Goal: Information Seeking & Learning: Learn about a topic

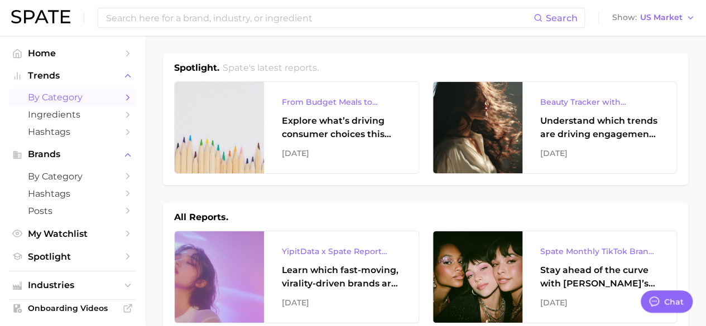
click at [122, 92] on link "by Category" at bounding box center [72, 97] width 127 height 17
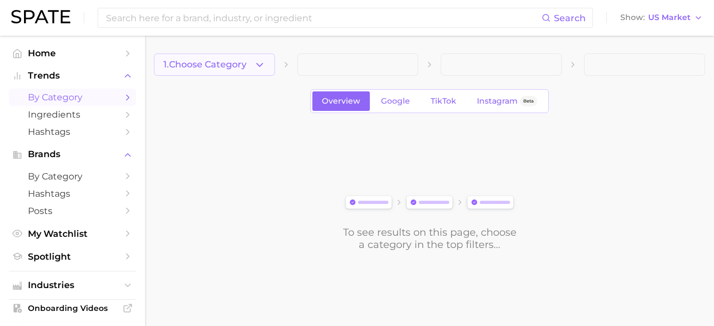
click at [262, 67] on icon "button" at bounding box center [260, 65] width 12 height 12
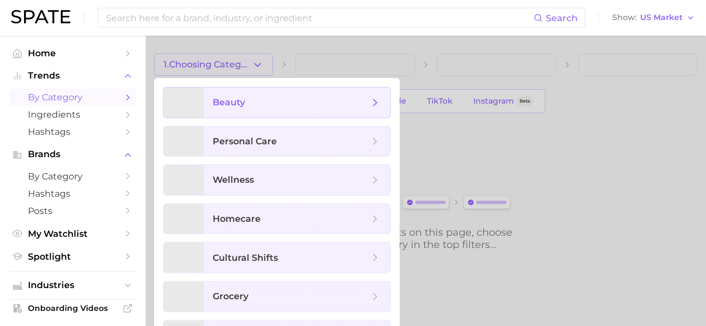
click at [261, 101] on span "beauty" at bounding box center [291, 103] width 156 height 12
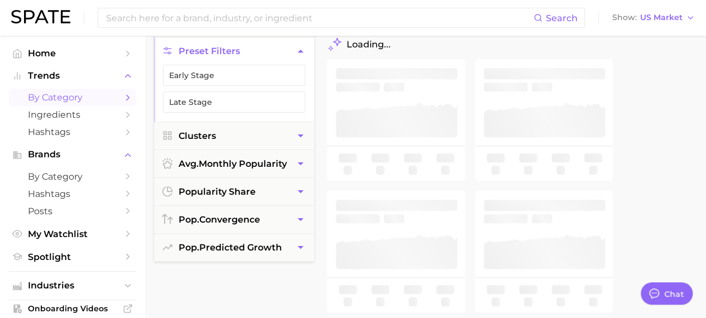
type textarea "x"
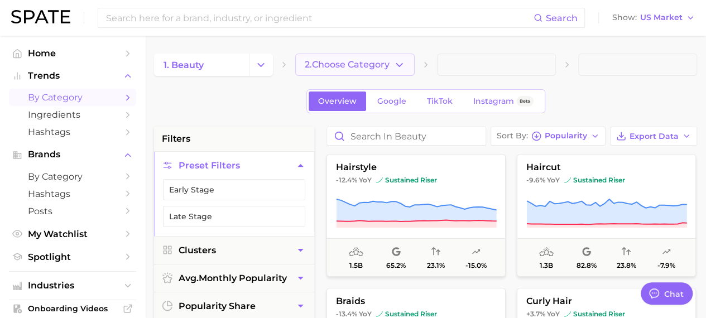
click at [414, 71] on button "2. Choose Category" at bounding box center [354, 65] width 119 height 22
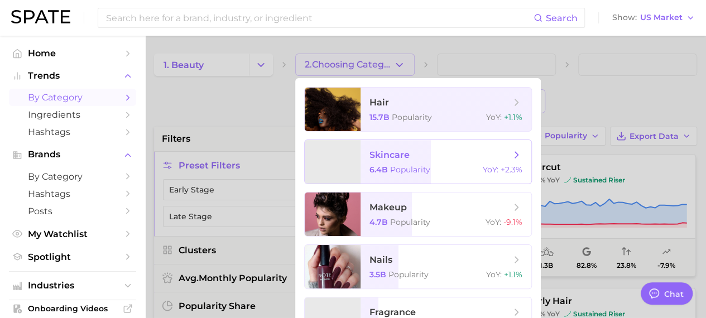
click at [400, 152] on span "skincare" at bounding box center [389, 155] width 40 height 11
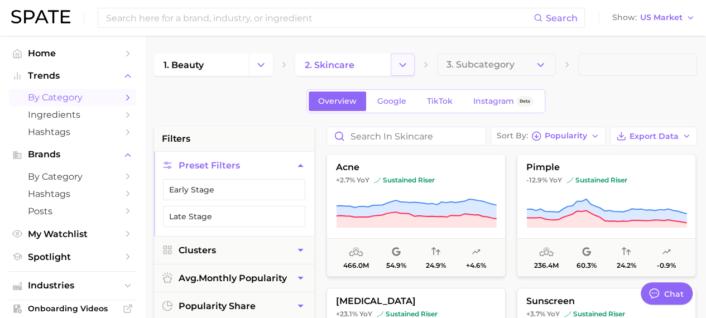
click at [401, 63] on icon "Change Category" at bounding box center [403, 65] width 12 height 12
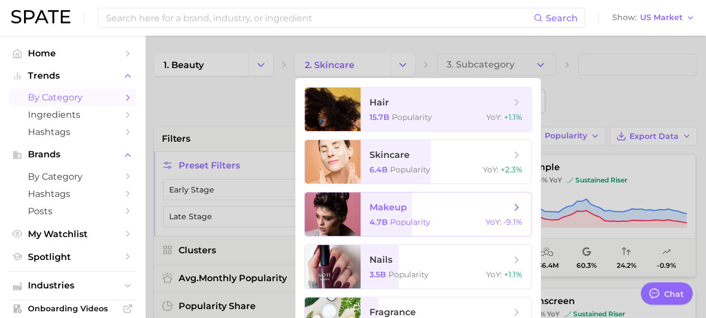
click at [404, 210] on span "makeup" at bounding box center [387, 207] width 37 height 11
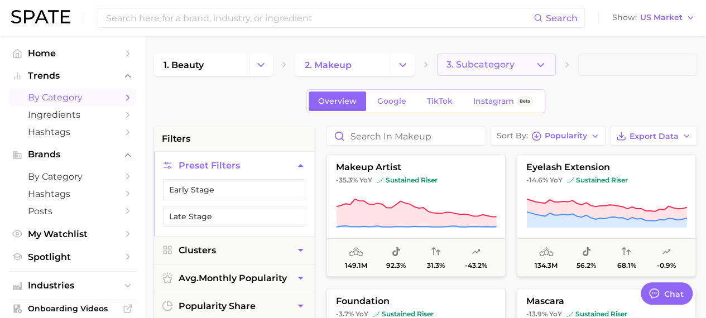
click at [547, 62] on button "3. Subcategory" at bounding box center [496, 65] width 119 height 22
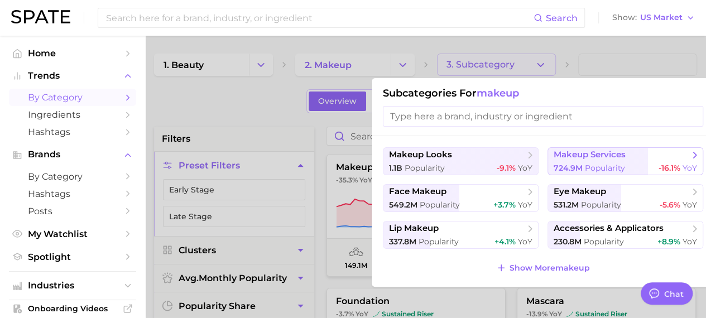
scroll to position [0, 8]
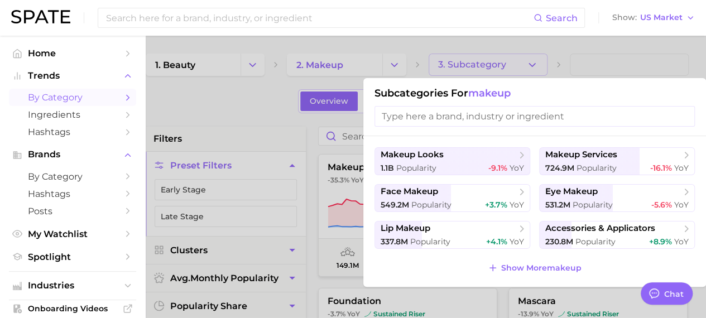
click at [597, 53] on div at bounding box center [353, 159] width 706 height 318
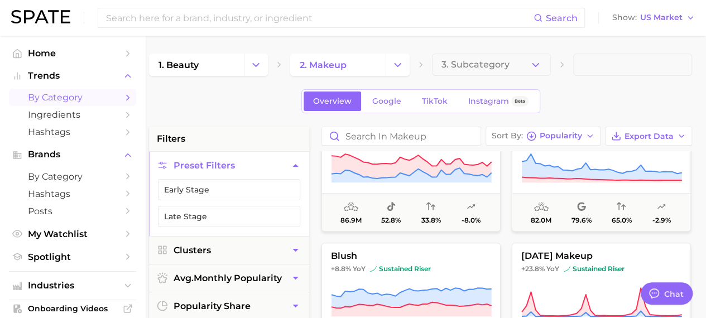
scroll to position [282, 0]
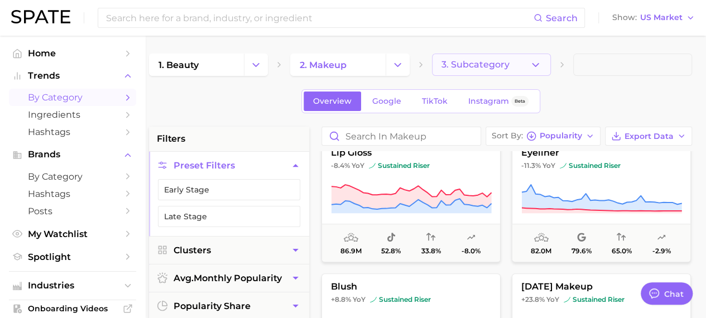
click at [526, 69] on button "3. Subcategory" at bounding box center [491, 65] width 119 height 22
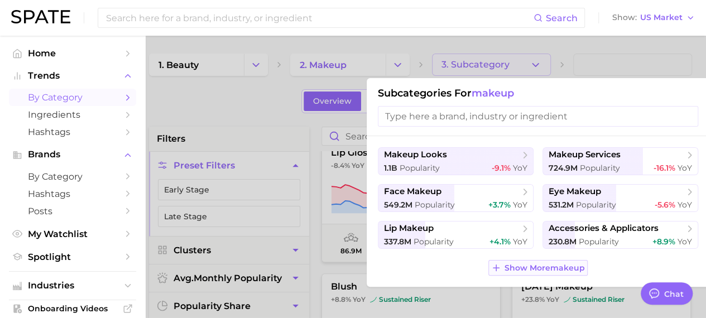
click at [547, 266] on span "Show More makeup" at bounding box center [545, 267] width 80 height 9
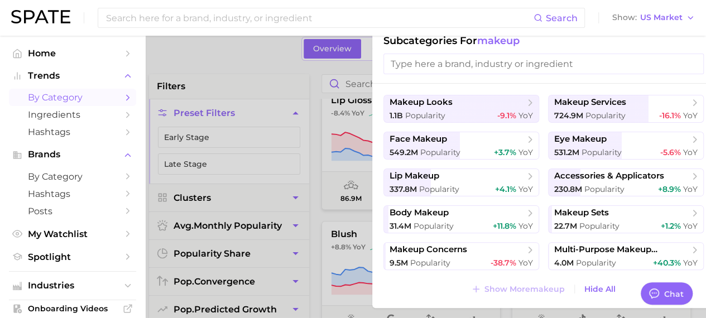
scroll to position [56, 5]
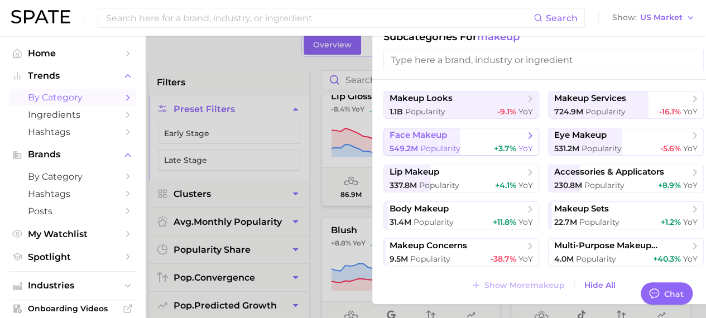
click at [529, 137] on icon at bounding box center [530, 135] width 11 height 11
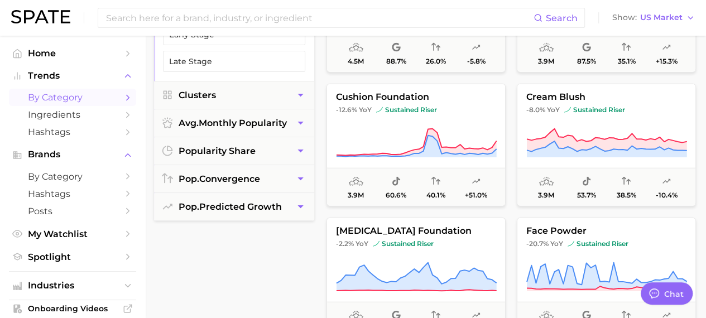
scroll to position [1255, 0]
click at [365, 21] on input at bounding box center [319, 17] width 429 height 19
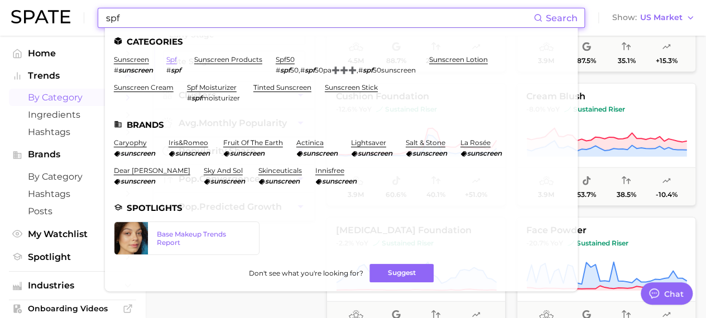
type input "spf"
click at [174, 61] on link "spf" at bounding box center [171, 59] width 11 height 8
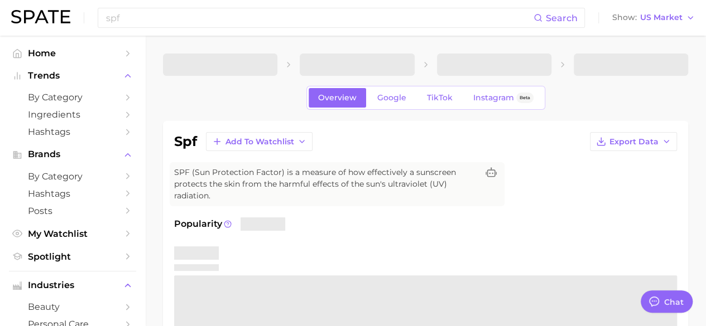
type textarea "x"
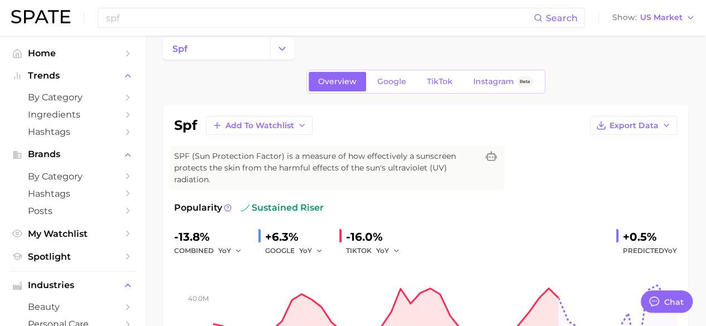
scroll to position [15, 0]
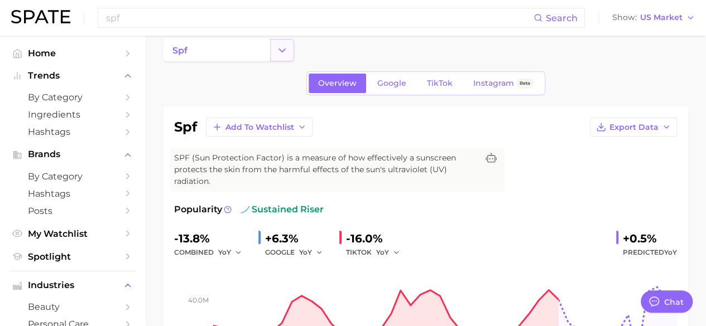
click at [280, 45] on icon "Change Category" at bounding box center [282, 51] width 12 height 12
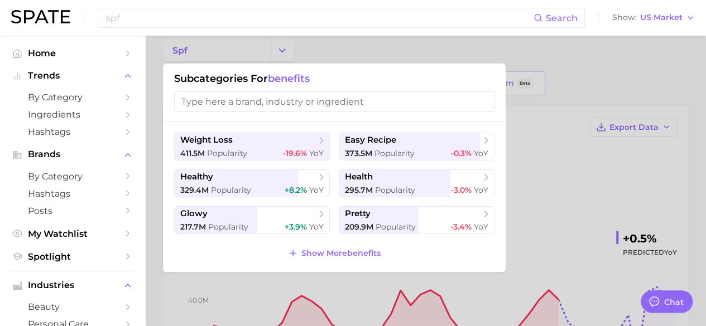
click at [213, 100] on input "search" at bounding box center [334, 102] width 320 height 21
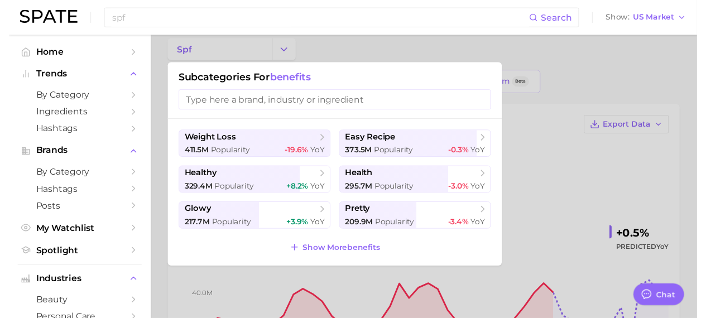
scroll to position [0, 0]
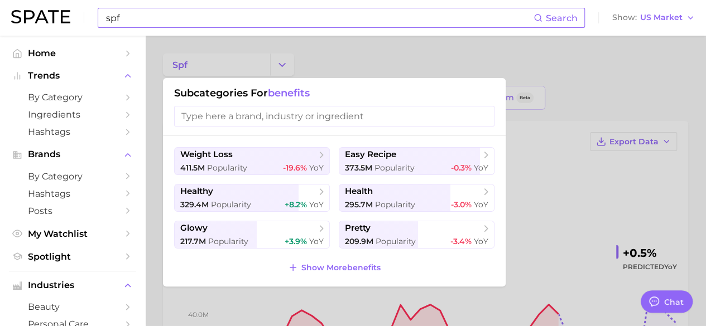
click at [158, 16] on input "spf" at bounding box center [319, 17] width 429 height 19
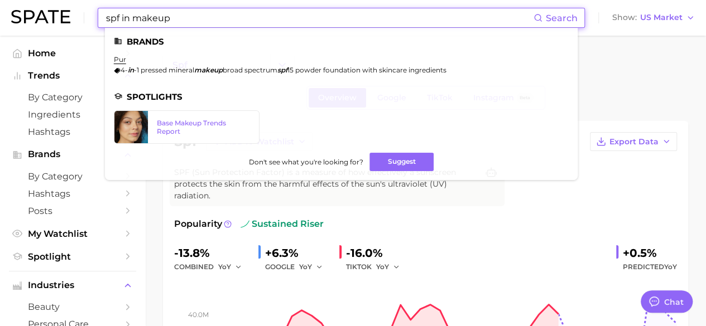
click at [180, 21] on input "spf in makeup" at bounding box center [319, 17] width 429 height 19
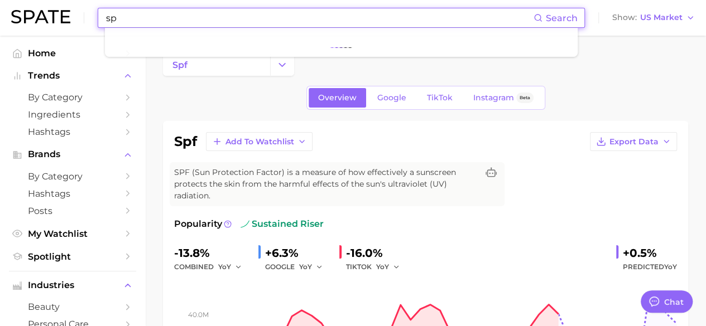
type input "s"
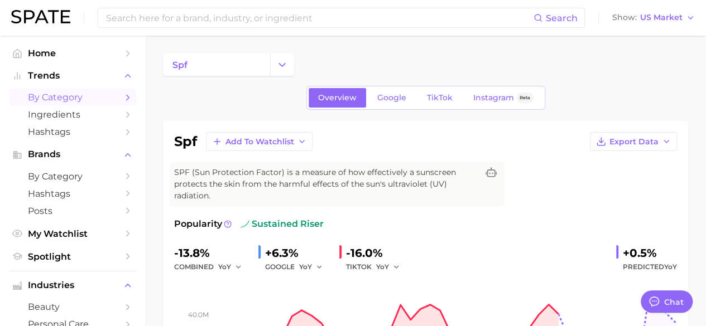
click at [112, 99] on link "by Category" at bounding box center [72, 97] width 127 height 17
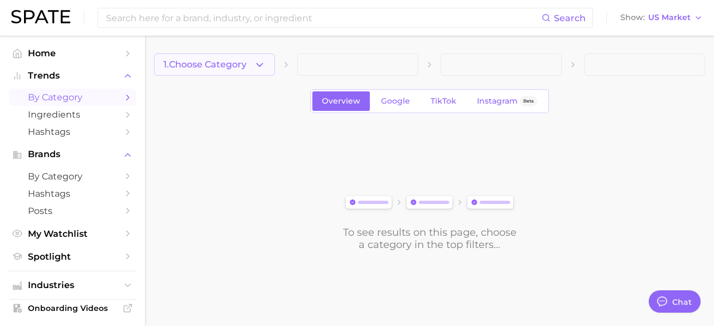
click at [260, 61] on icon "button" at bounding box center [260, 65] width 12 height 12
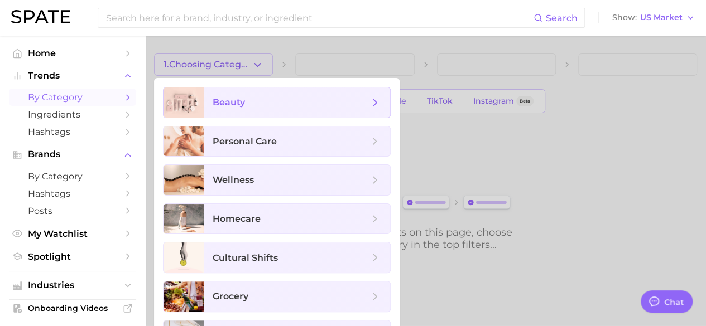
click at [254, 103] on span "beauty" at bounding box center [291, 103] width 156 height 12
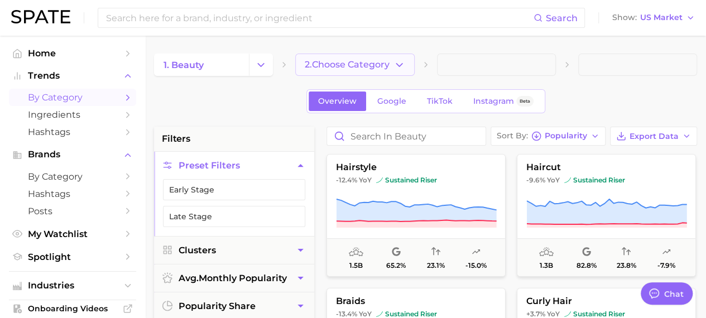
click at [405, 66] on button "2. Choose Category" at bounding box center [354, 65] width 119 height 22
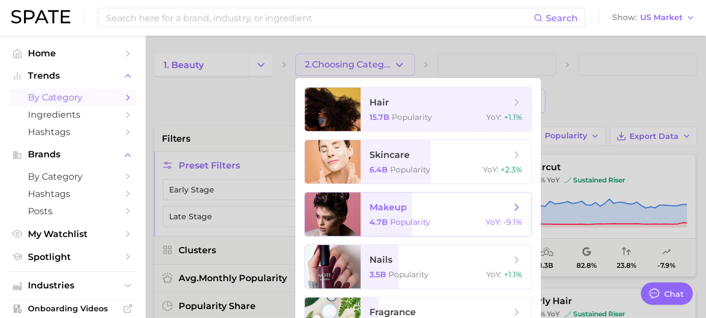
click at [393, 208] on span "makeup" at bounding box center [387, 207] width 37 height 11
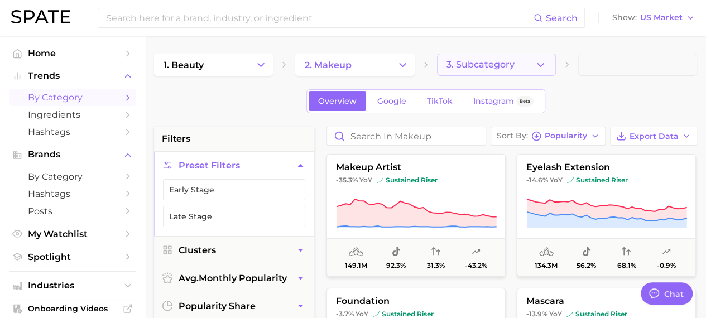
click at [535, 55] on button "3. Subcategory" at bounding box center [496, 65] width 119 height 22
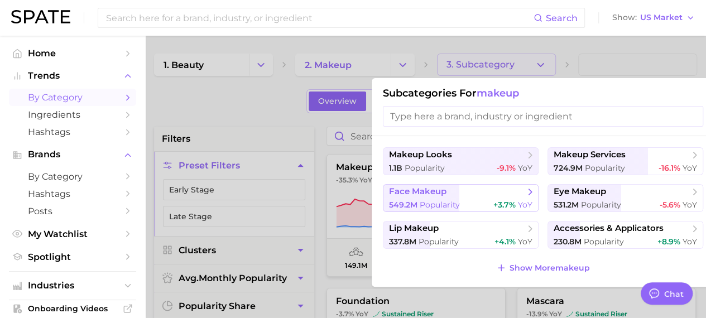
click at [520, 200] on span "YoY" at bounding box center [525, 205] width 15 height 10
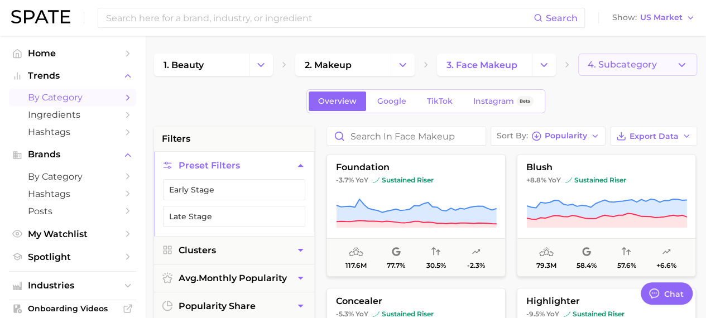
click at [629, 56] on button "4. Subcategory" at bounding box center [637, 65] width 119 height 22
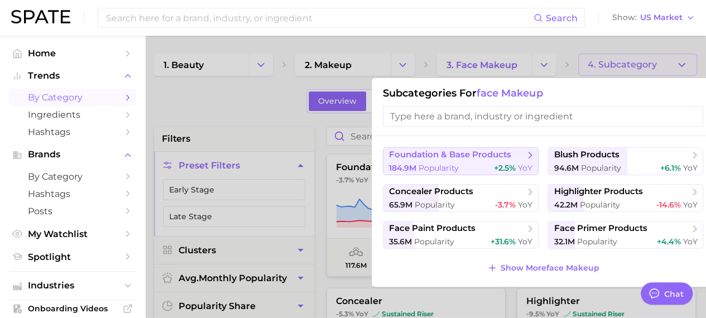
click at [520, 154] on span "foundation & base products" at bounding box center [457, 155] width 136 height 11
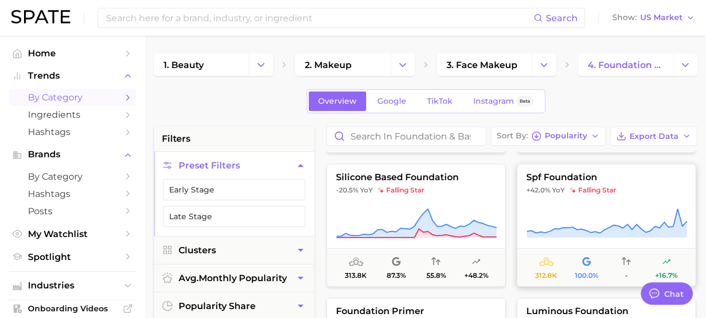
scroll to position [1730, 0]
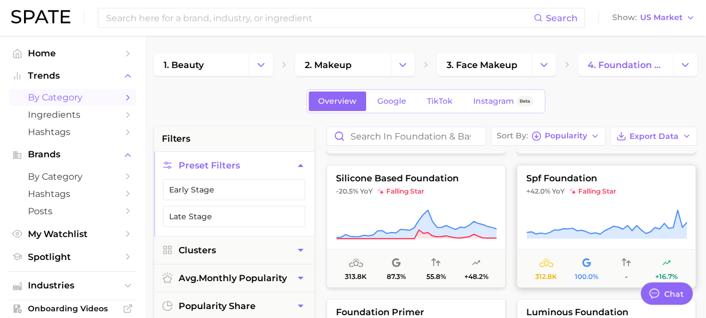
drag, startPoint x: 526, startPoint y: 191, endPoint x: 564, endPoint y: 193, distance: 38.5
click at [564, 193] on span "+42.0% YoY" at bounding box center [545, 191] width 39 height 9
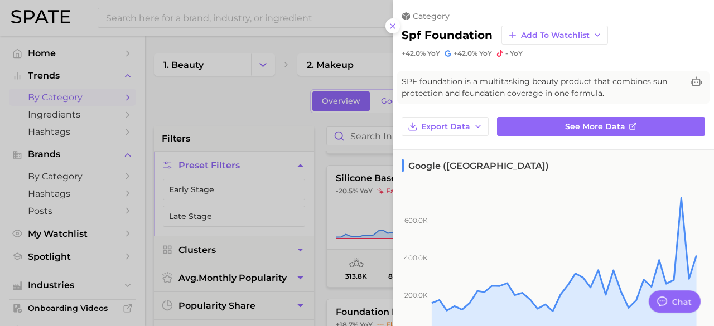
click at [355, 113] on div at bounding box center [357, 163] width 714 height 326
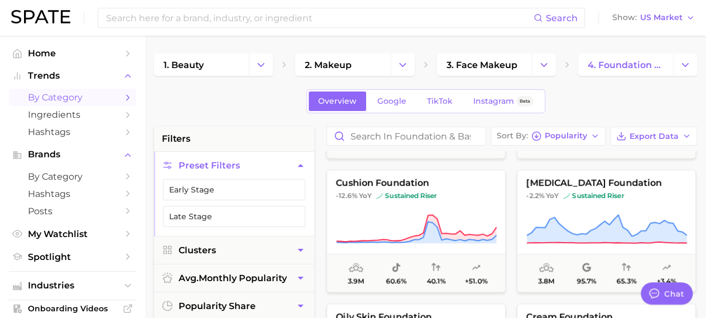
scroll to position [464, 0]
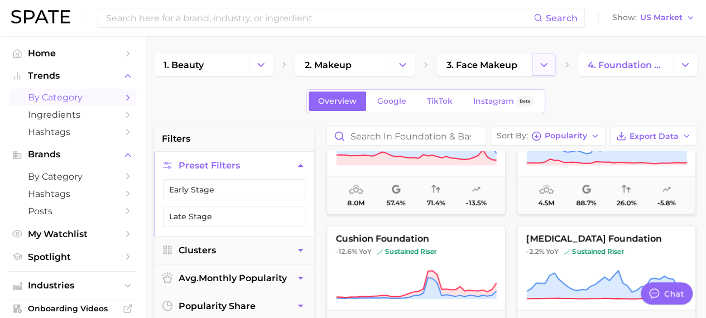
click at [539, 59] on icon "Change Category" at bounding box center [544, 65] width 12 height 12
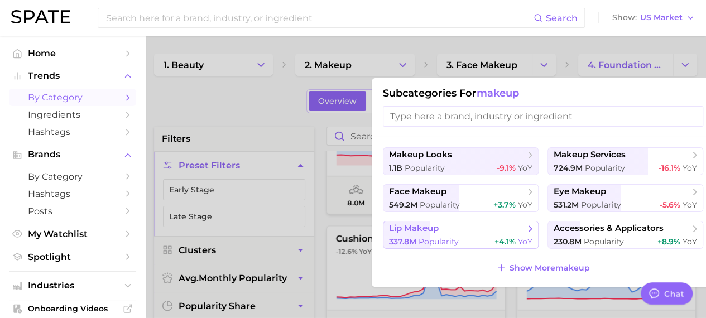
click at [472, 234] on button "lip makeup 337.8m Popularity +4.1% YoY" at bounding box center [461, 235] width 156 height 28
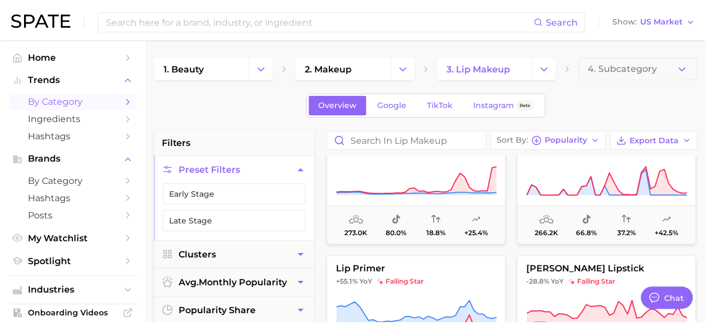
scroll to position [4457, 0]
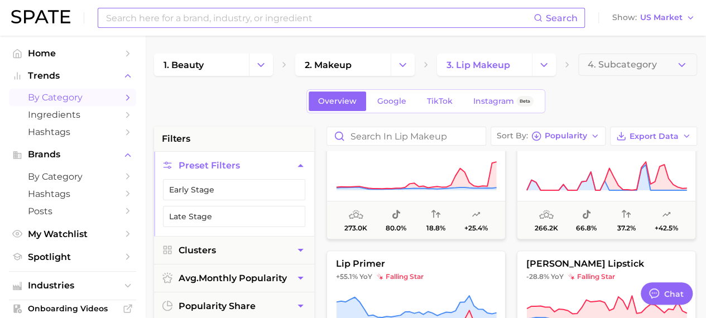
click at [246, 14] on input at bounding box center [319, 17] width 429 height 19
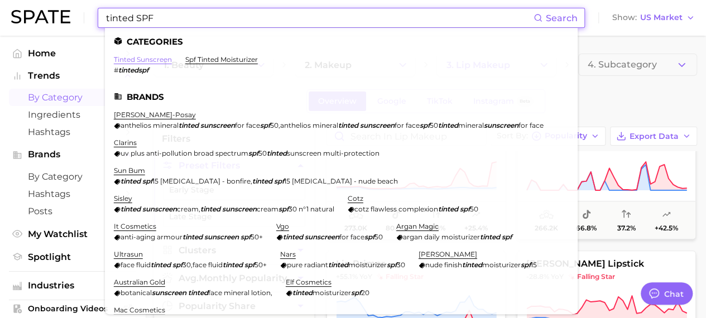
type input "tinted SPF"
click at [152, 60] on link "tinted sunscreen" at bounding box center [143, 59] width 58 height 8
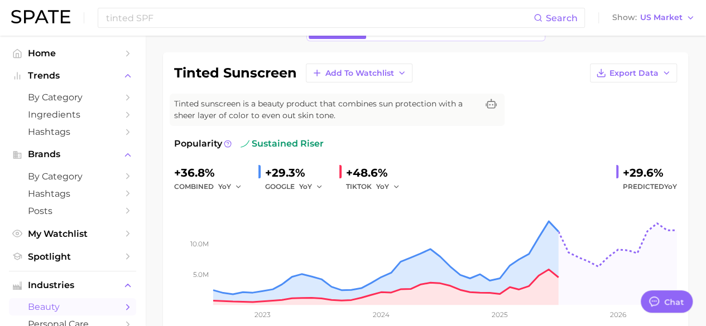
scroll to position [69, 0]
drag, startPoint x: 176, startPoint y: 70, endPoint x: 295, endPoint y: 71, distance: 118.3
click at [295, 71] on h1 "tinted sunscreen" at bounding box center [235, 72] width 123 height 13
copy h1 "tinted sunscreen"
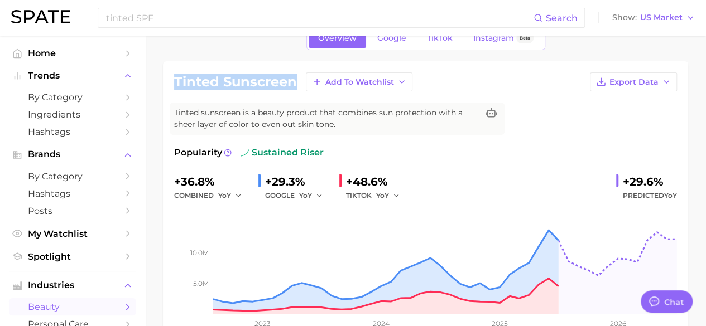
scroll to position [0, 0]
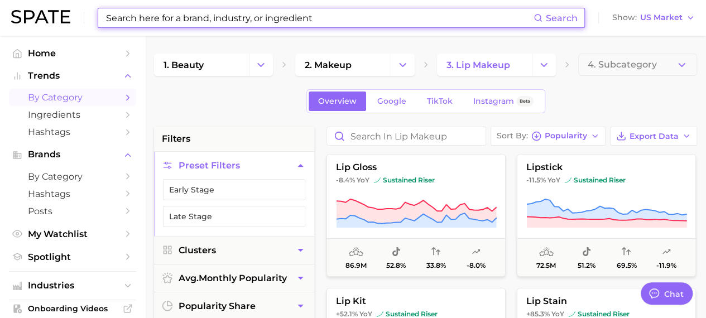
click at [248, 20] on input at bounding box center [319, 17] width 429 height 19
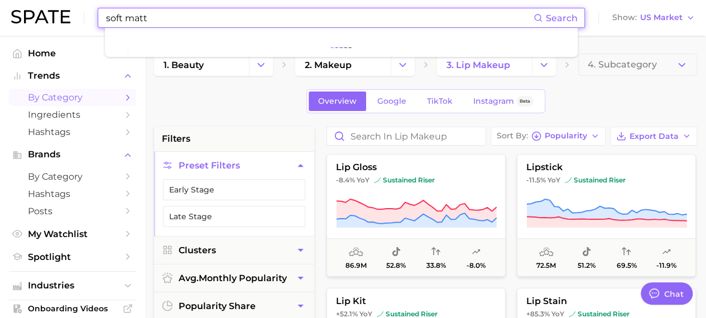
type input "soft matte"
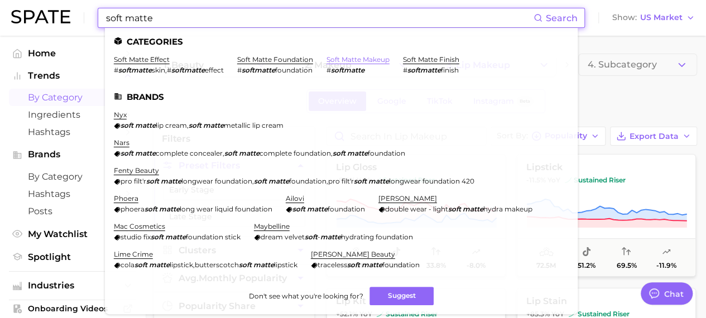
click at [361, 62] on link "soft matte makeup" at bounding box center [357, 59] width 63 height 8
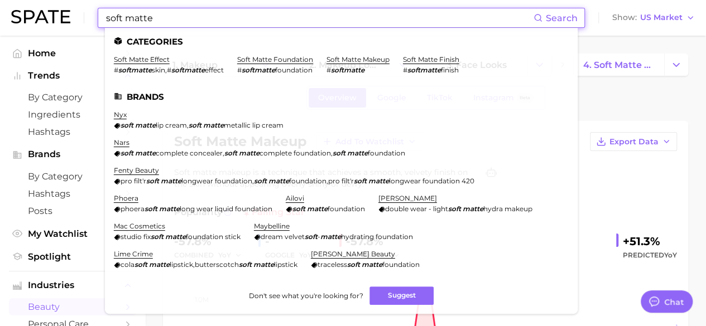
click at [196, 13] on input "soft matte" at bounding box center [319, 17] width 429 height 19
click at [434, 56] on link "soft matte finish" at bounding box center [431, 59] width 56 height 8
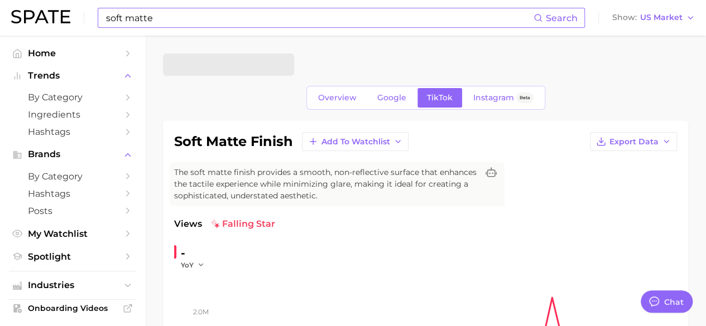
click at [169, 10] on input "soft matte" at bounding box center [319, 17] width 429 height 19
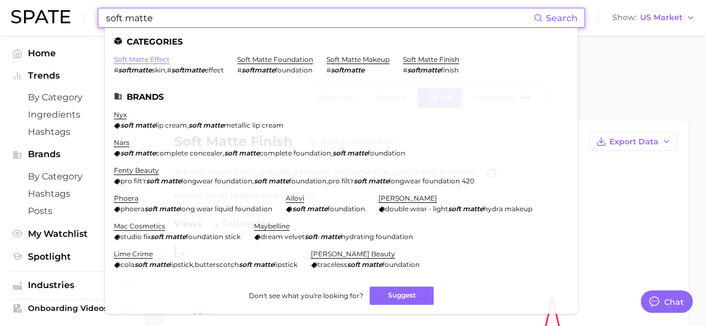
click at [157, 56] on link "soft matte effect" at bounding box center [142, 59] width 56 height 8
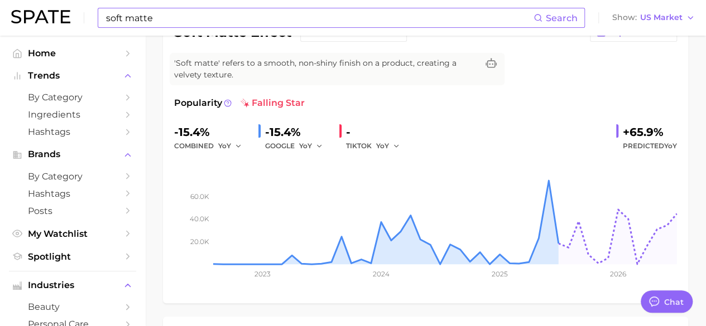
scroll to position [32, 0]
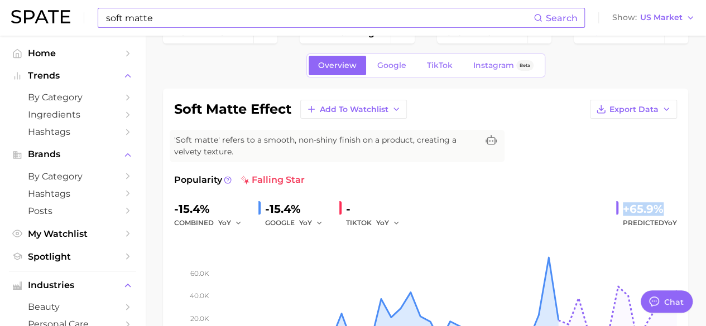
drag, startPoint x: 660, startPoint y: 210, endPoint x: 623, endPoint y: 211, distance: 36.9
click at [623, 211] on div "+65.9%" at bounding box center [650, 209] width 54 height 18
copy div "+65.9%"
drag, startPoint x: 675, startPoint y: 223, endPoint x: 624, endPoint y: 208, distance: 53.4
click at [624, 208] on div "+65.9% Predicted YoY" at bounding box center [646, 215] width 61 height 30
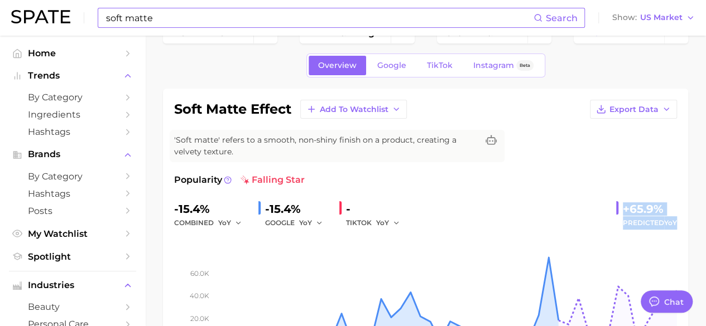
copy div "+65.9% Predicted YoY"
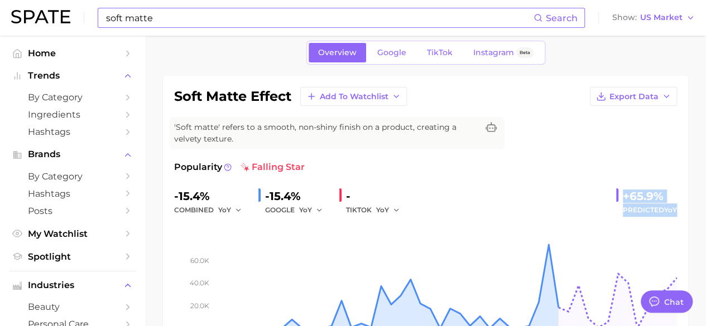
scroll to position [44, 0]
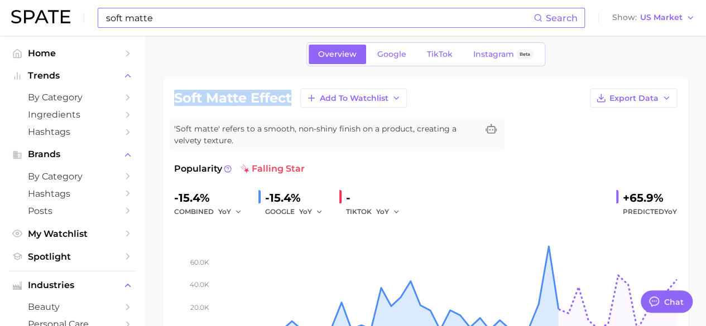
drag, startPoint x: 293, startPoint y: 97, endPoint x: 171, endPoint y: 102, distance: 122.3
click at [171, 102] on div "soft matte effect Add to Watchlist Export Data 'Soft matte' refers to a smooth,…" at bounding box center [425, 224] width 525 height 292
copy h1 "soft matte effect"
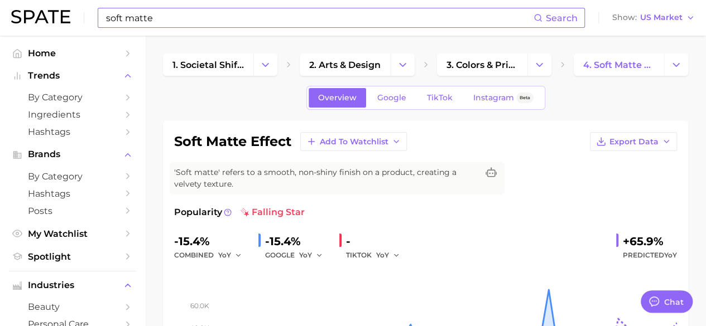
click at [234, 25] on input "soft matte" at bounding box center [319, 17] width 429 height 19
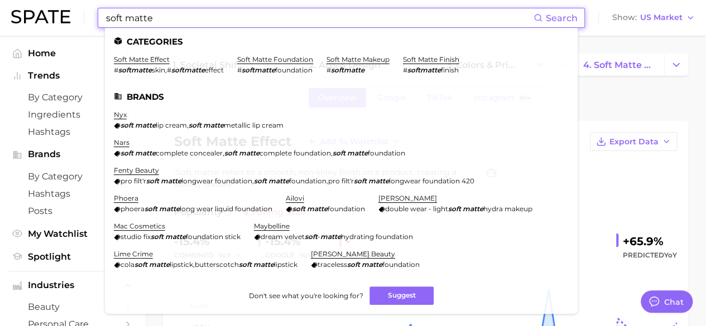
click at [234, 25] on input "soft matte" at bounding box center [319, 17] width 429 height 19
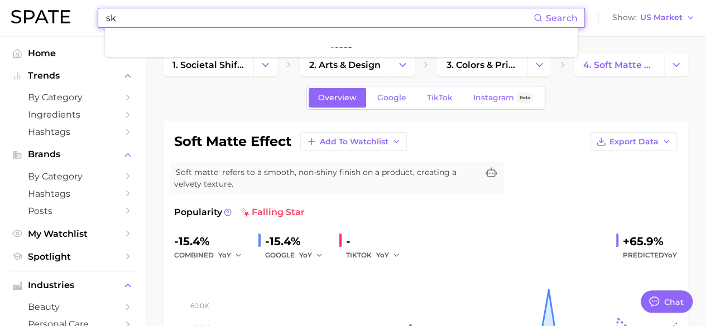
type input "s"
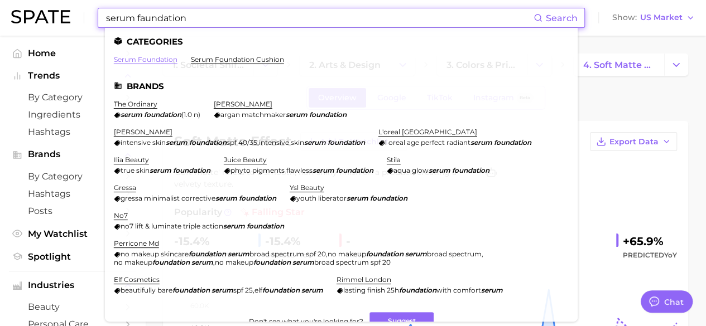
click at [166, 57] on link "serum foundation" at bounding box center [146, 59] width 64 height 8
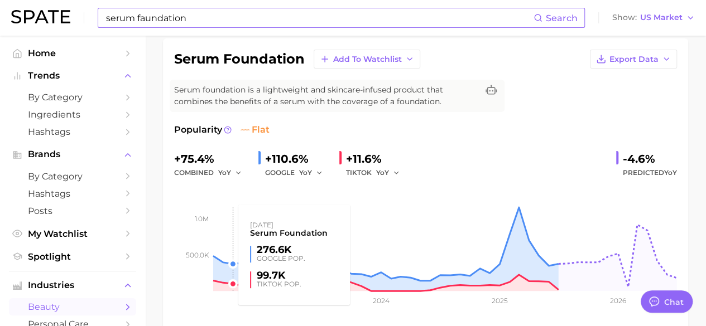
scroll to position [79, 0]
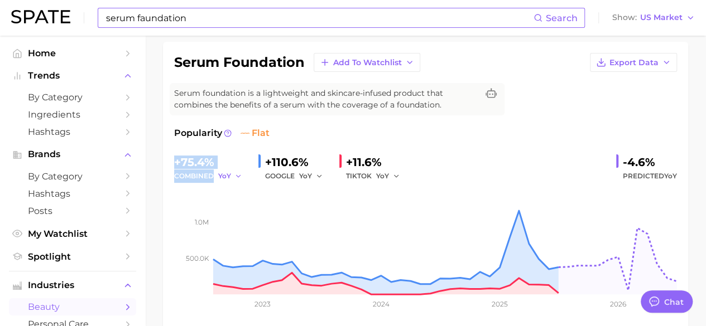
drag, startPoint x: 176, startPoint y: 162, endPoint x: 232, endPoint y: 177, distance: 57.3
click at [232, 177] on div "+75.4% combined YoY" at bounding box center [211, 168] width 75 height 30
click at [215, 161] on div "+75.4%" at bounding box center [211, 162] width 75 height 18
drag, startPoint x: 175, startPoint y: 160, endPoint x: 211, endPoint y: 159, distance: 35.7
click at [211, 159] on div "+75.4%" at bounding box center [211, 162] width 75 height 18
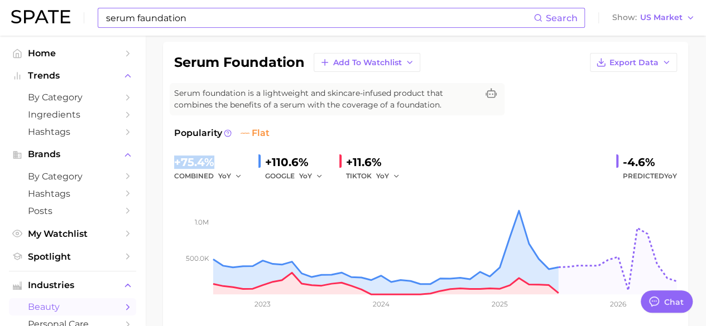
copy div "+75.4%"
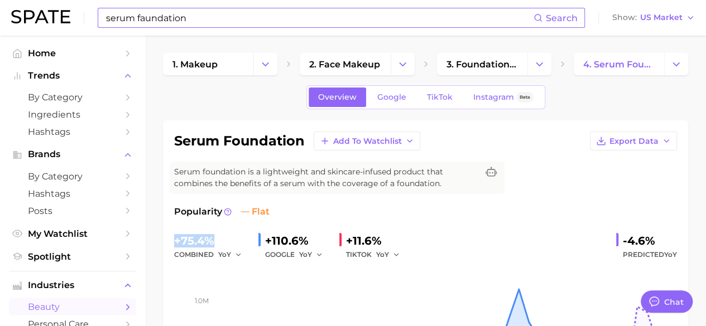
scroll to position [0, 0]
click at [200, 22] on input "serum faundation" at bounding box center [319, 17] width 429 height 19
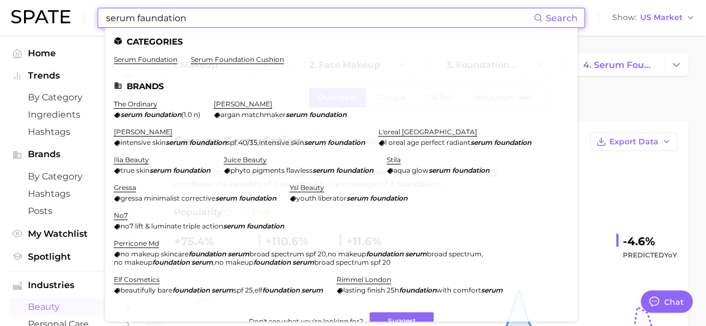
click at [200, 22] on input "serum faundation" at bounding box center [319, 17] width 429 height 19
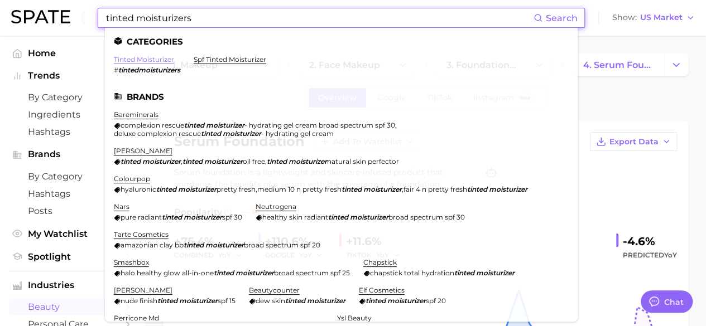
type input "tinted moisturizers"
click at [152, 59] on link "tinted moisturizer" at bounding box center [144, 59] width 60 height 8
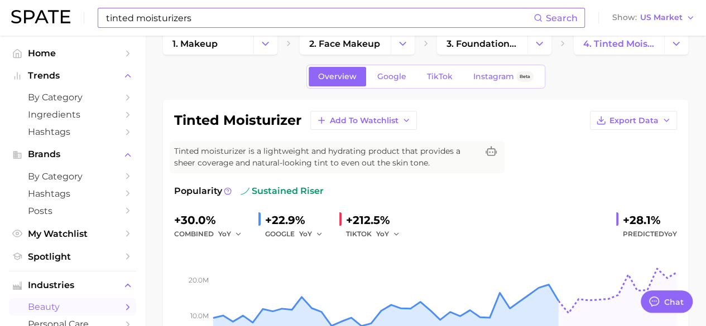
scroll to position [69, 0]
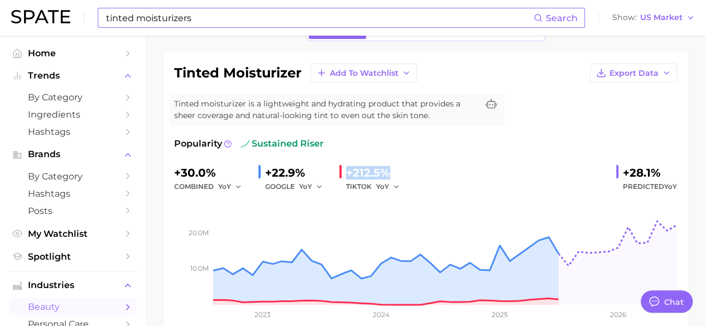
drag, startPoint x: 348, startPoint y: 174, endPoint x: 386, endPoint y: 177, distance: 38.7
click at [386, 177] on div "+212.5%" at bounding box center [376, 173] width 61 height 18
copy div "+212.5%"
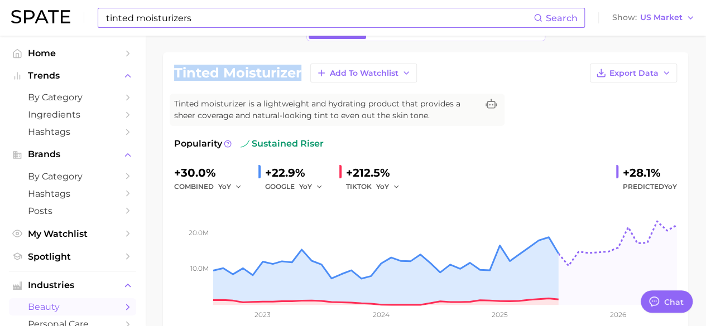
drag, startPoint x: 302, startPoint y: 72, endPoint x: 172, endPoint y: 75, distance: 130.6
click at [172, 75] on div "tinted moisturizer Add to Watchlist Export Data Tinted moisturizer is a lightwe…" at bounding box center [425, 198] width 525 height 292
copy h1 "tinted moisturizer"
